Goal: Navigation & Orientation: Find specific page/section

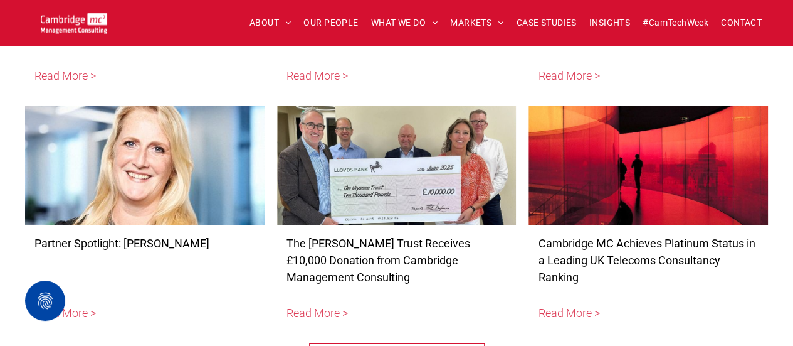
scroll to position [4357, 0]
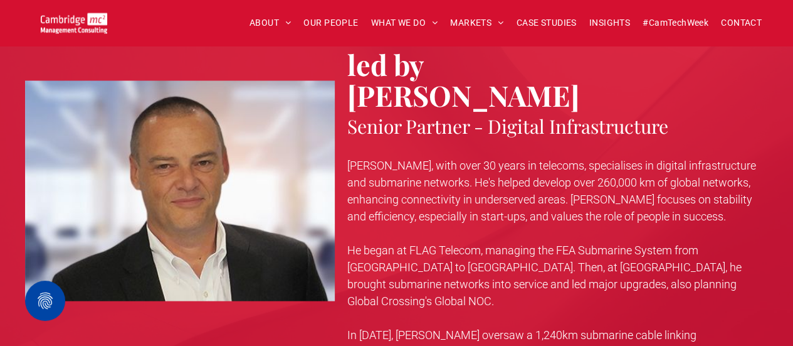
scroll to position [3578, 0]
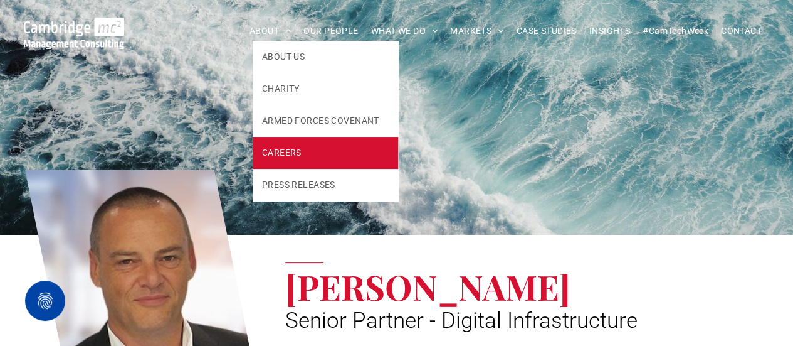
click at [276, 150] on span "CAREERS" at bounding box center [282, 152] width 40 height 13
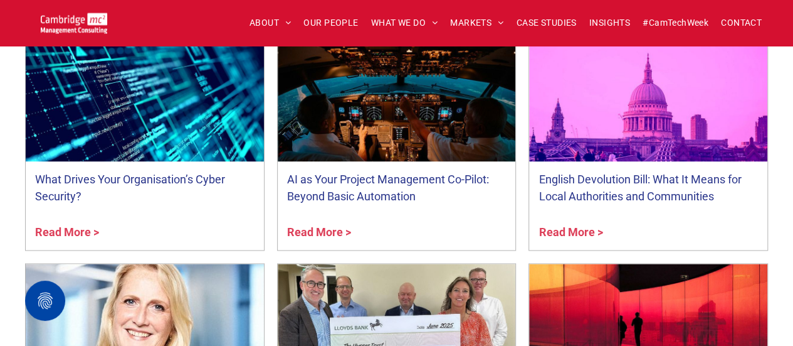
scroll to position [907, 0]
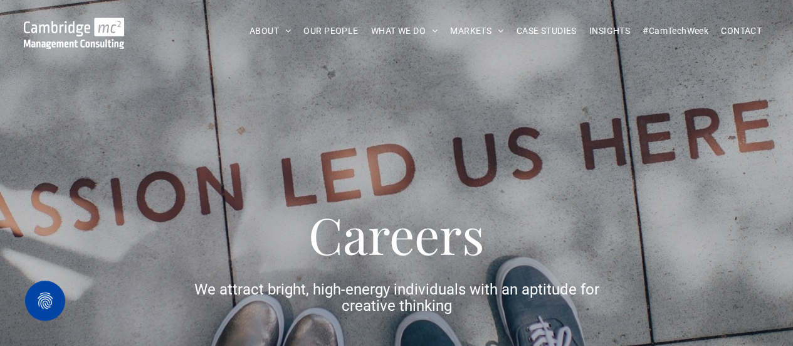
scroll to position [0, 0]
